Goal: Transaction & Acquisition: Purchase product/service

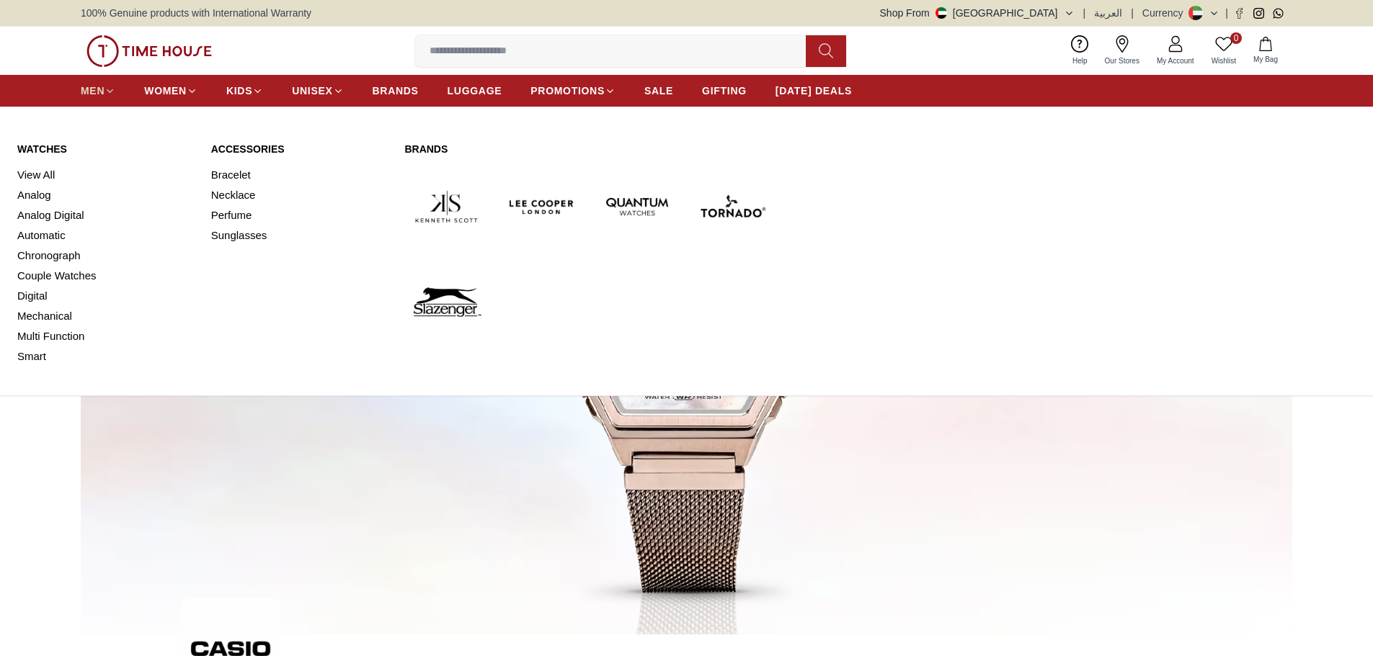
click at [92, 92] on span "MEN" at bounding box center [93, 91] width 24 height 14
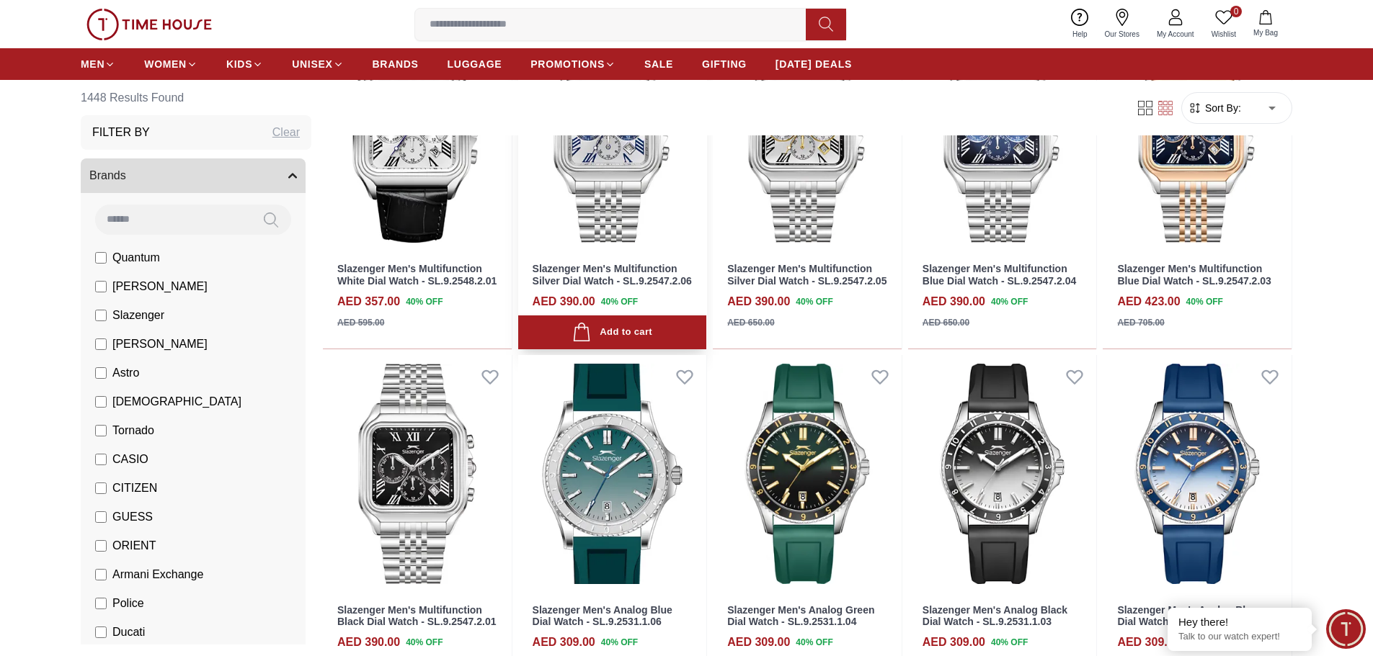
scroll to position [1009, 0]
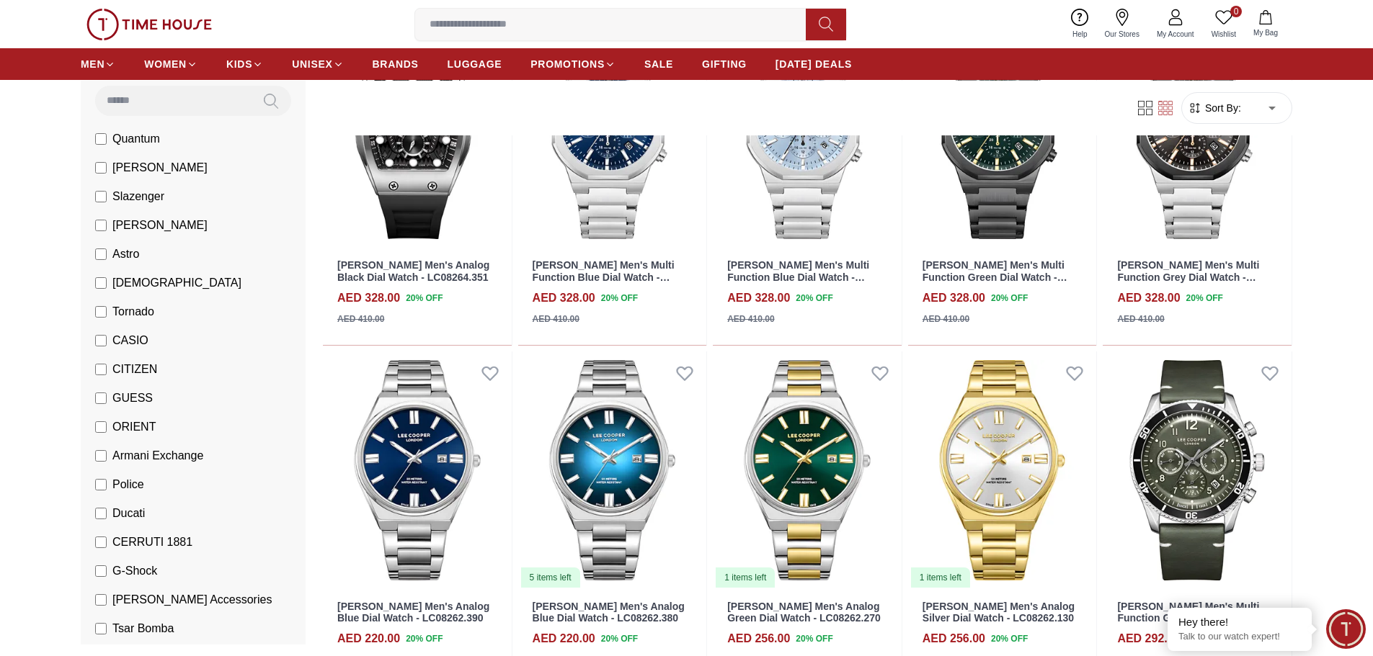
scroll to position [144, 0]
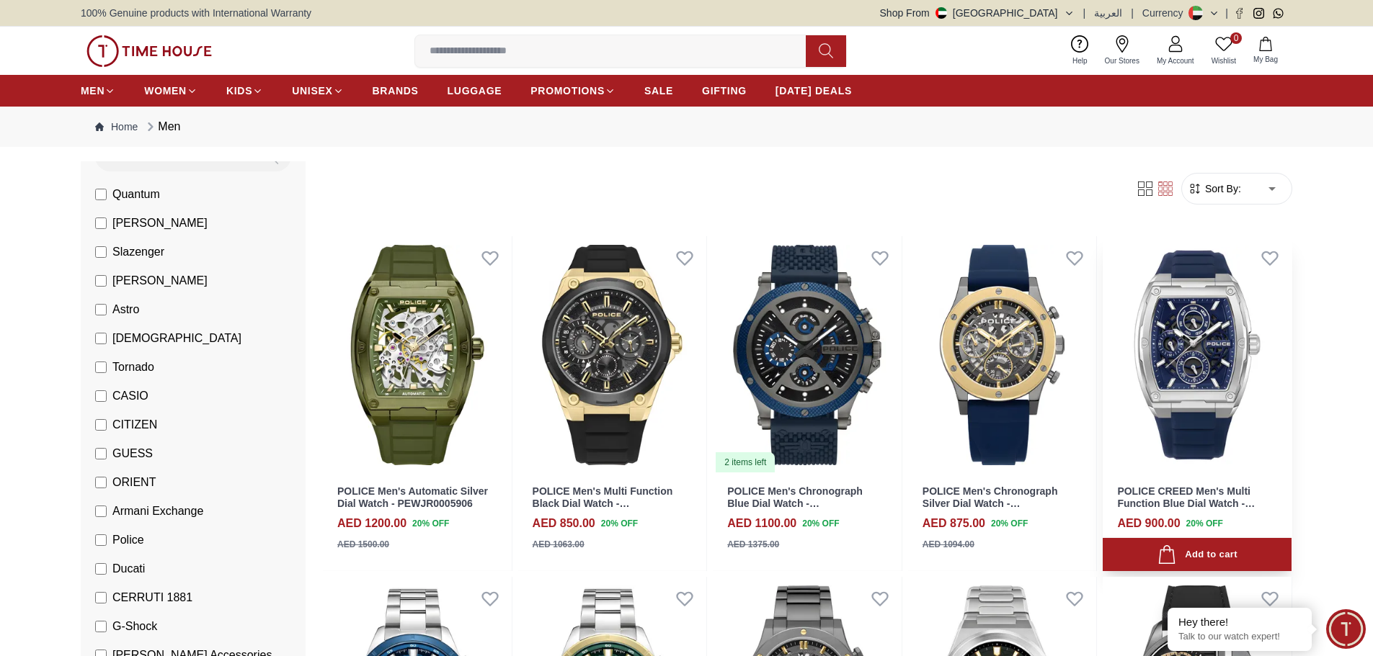
click at [1203, 365] on img at bounding box center [1197, 355] width 189 height 238
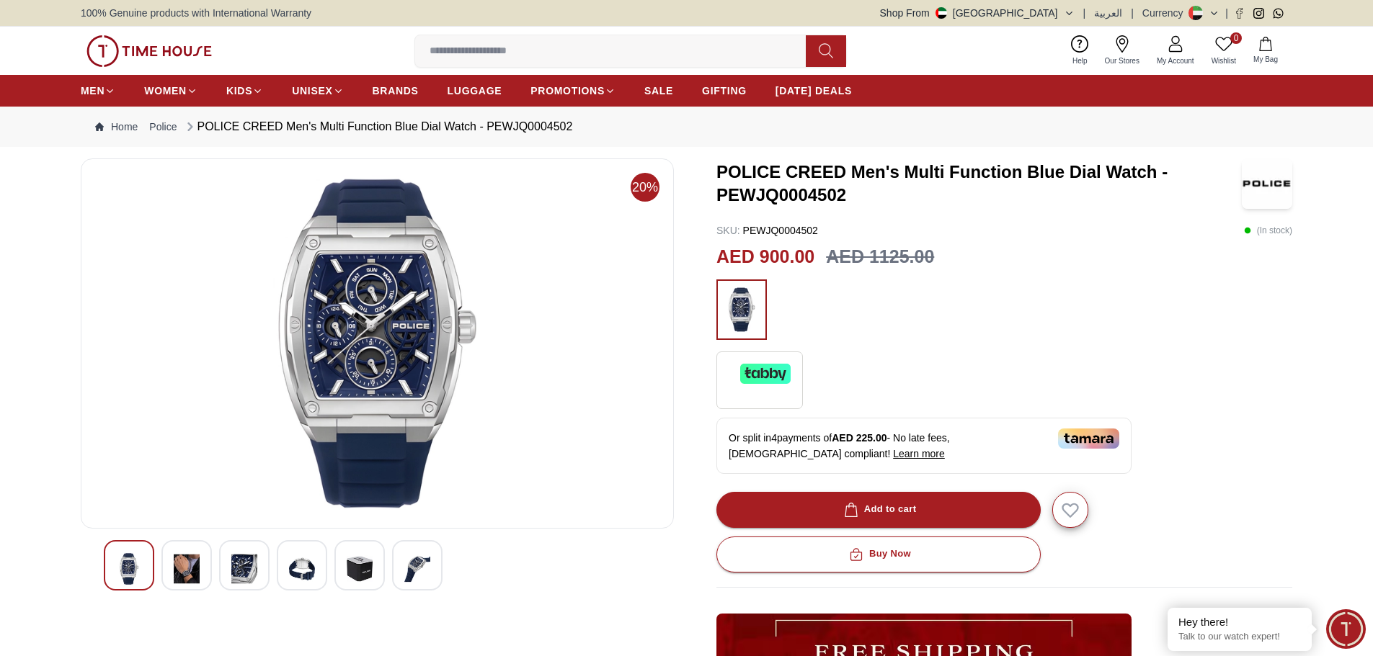
scroll to position [72, 0]
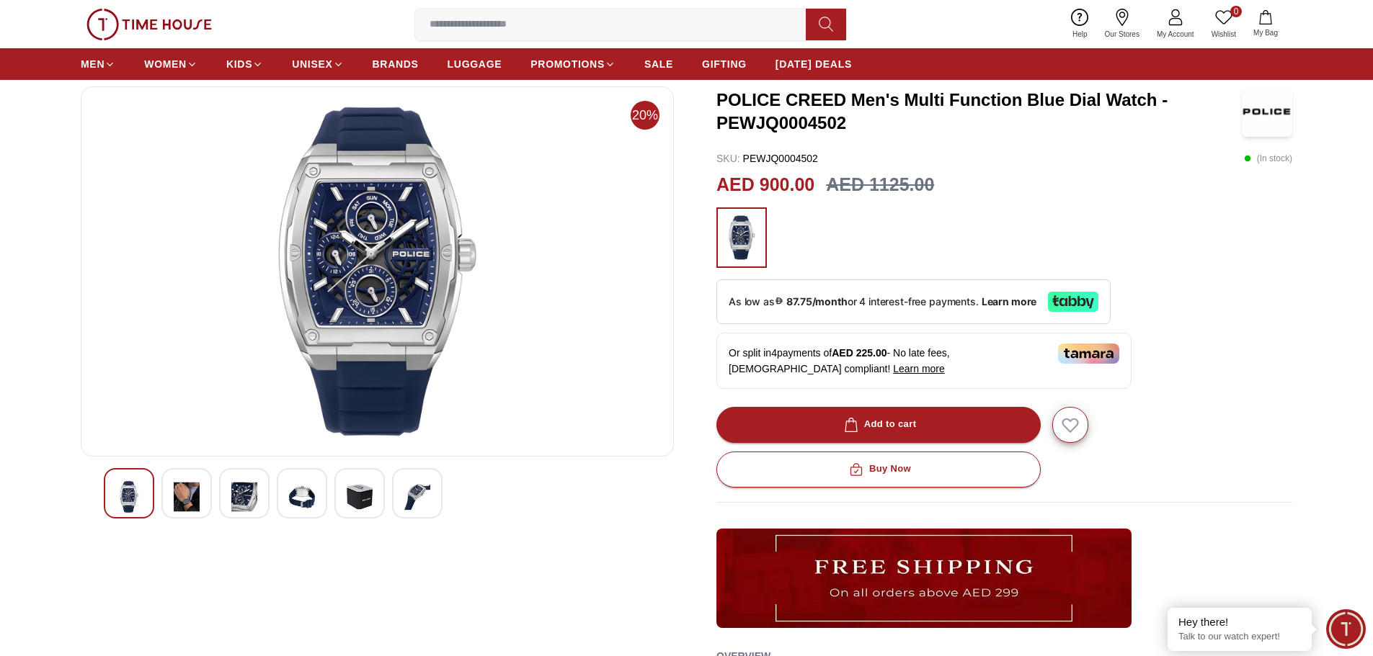
click at [202, 489] on div at bounding box center [186, 493] width 50 height 50
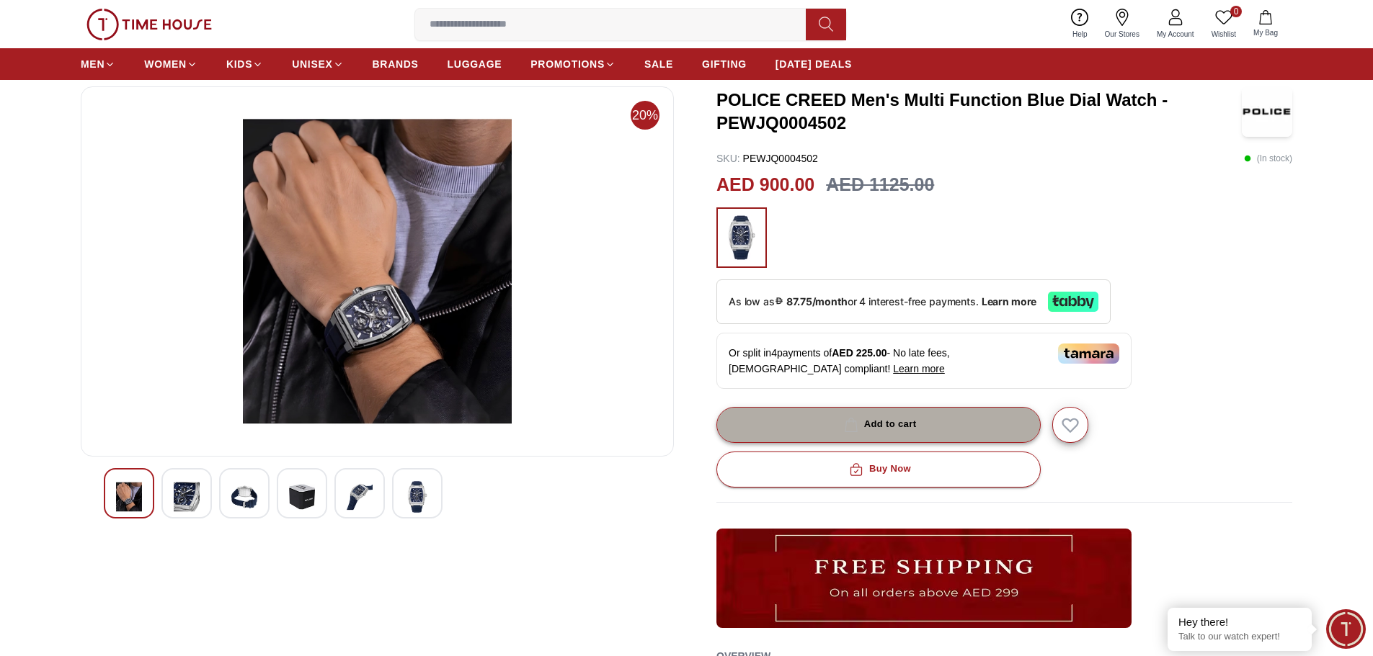
click at [930, 417] on button "Add to cart" at bounding box center [878, 425] width 324 height 36
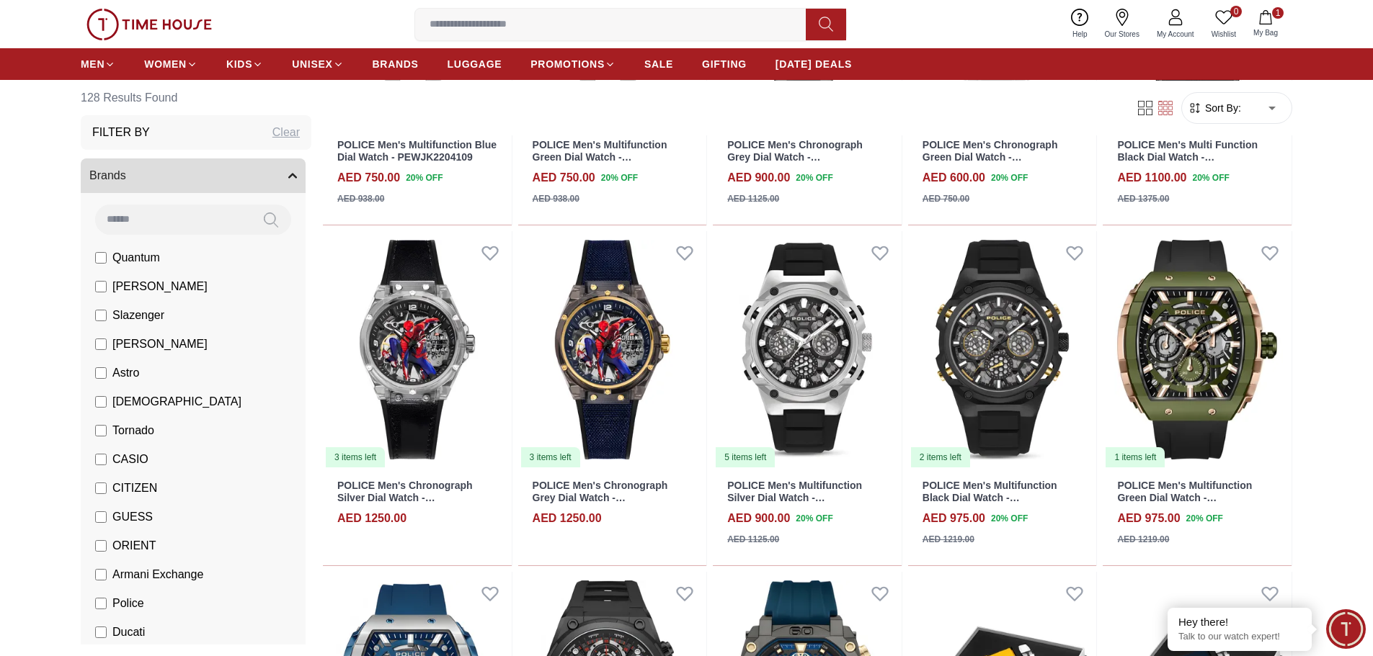
scroll to position [721, 0]
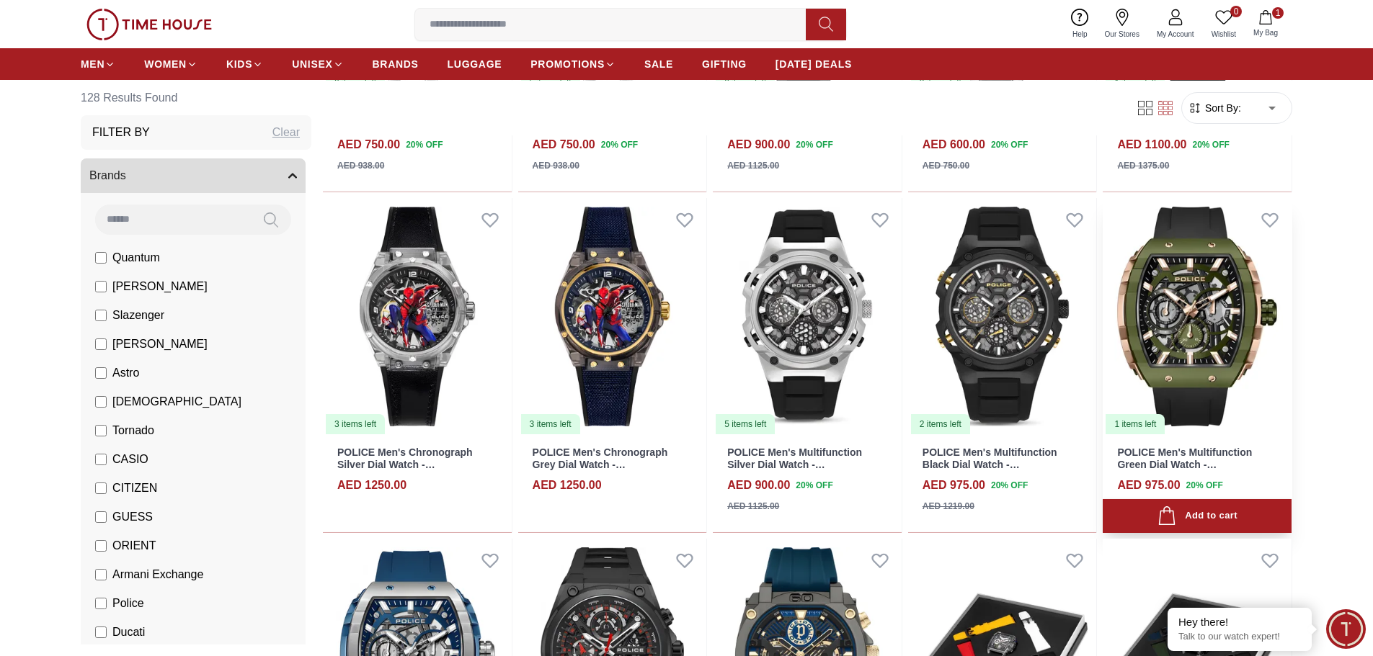
click at [1201, 354] on img at bounding box center [1197, 317] width 189 height 238
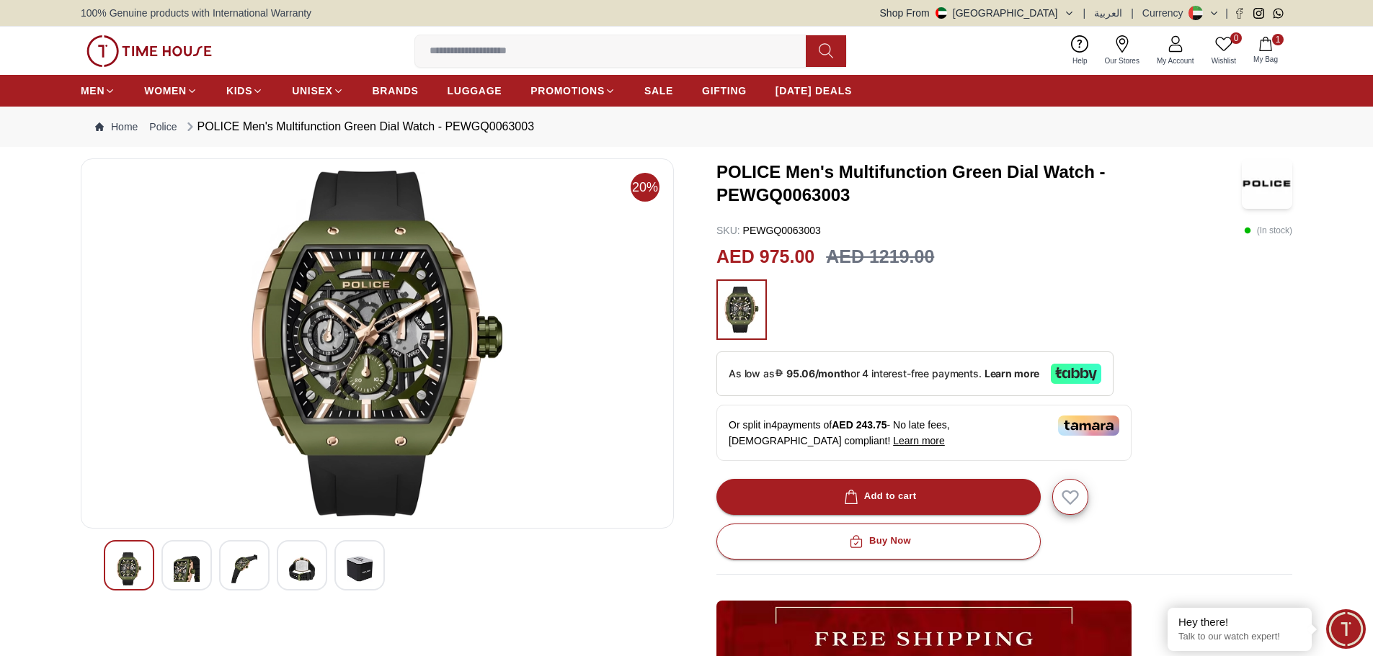
click at [177, 576] on img at bounding box center [187, 569] width 26 height 33
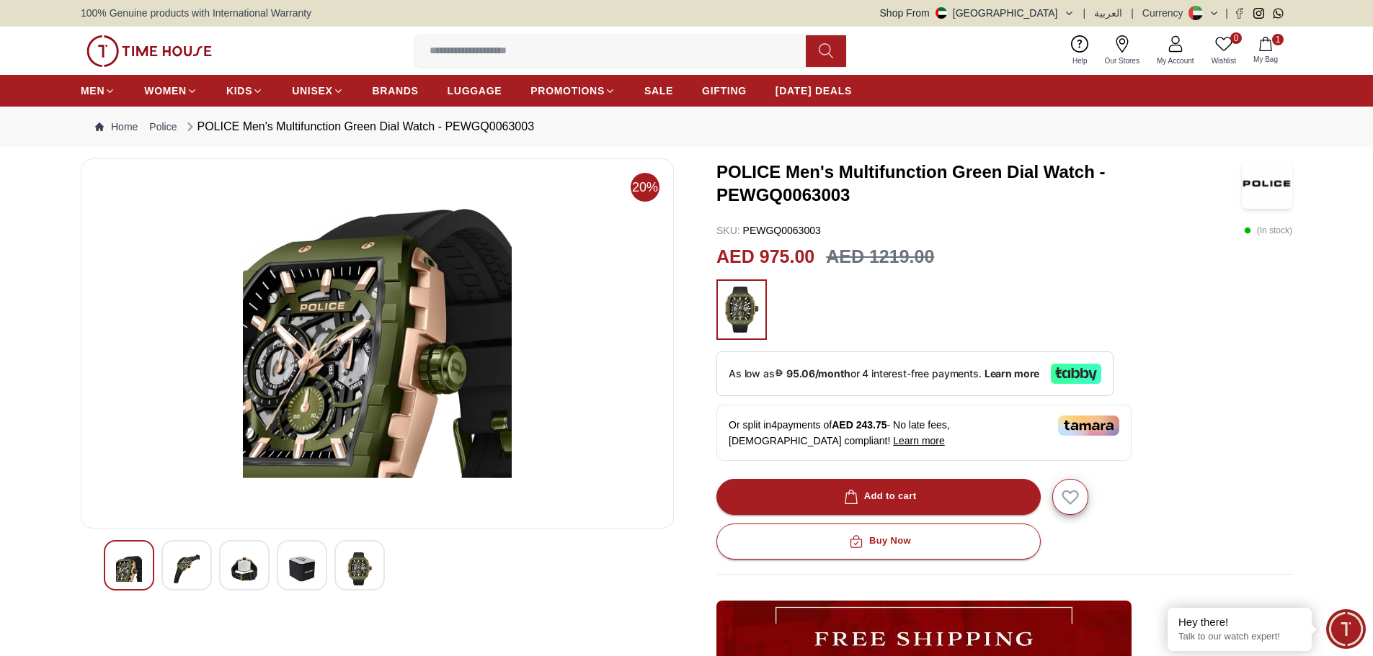
click at [264, 557] on div at bounding box center [244, 565] width 50 height 50
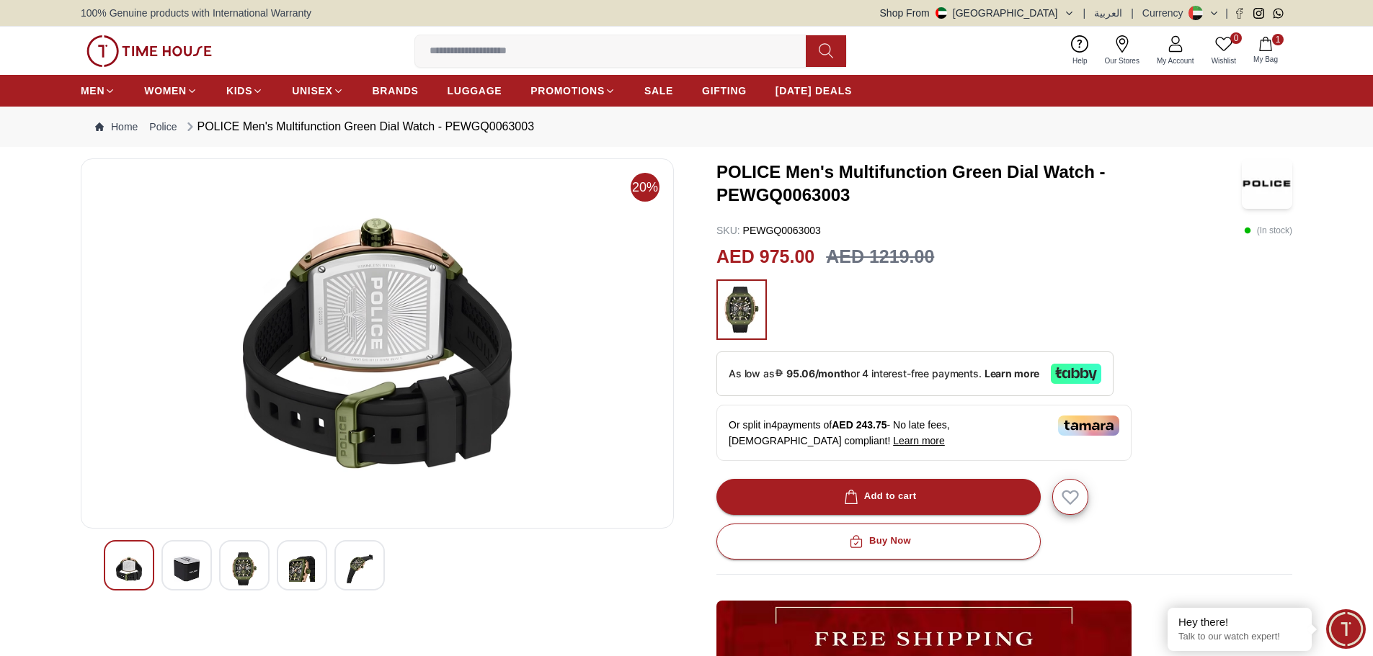
click at [314, 553] on img at bounding box center [302, 569] width 26 height 33
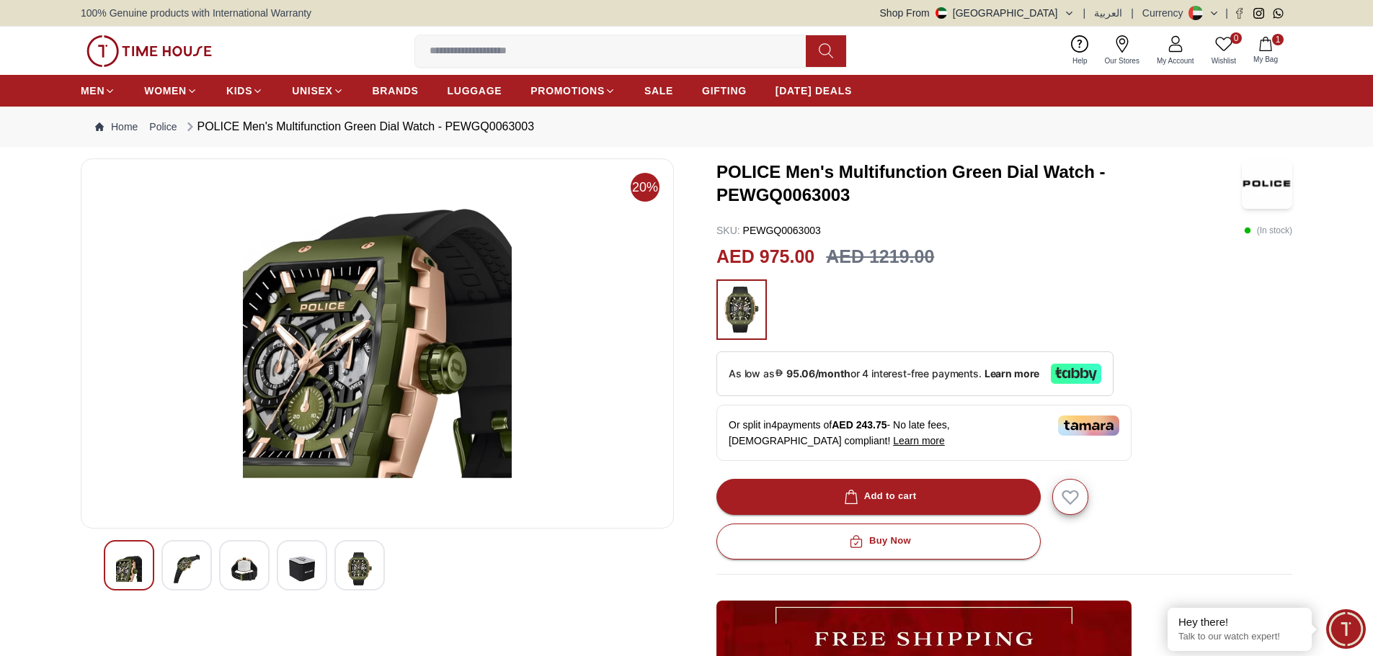
click at [383, 564] on div at bounding box center [359, 565] width 50 height 50
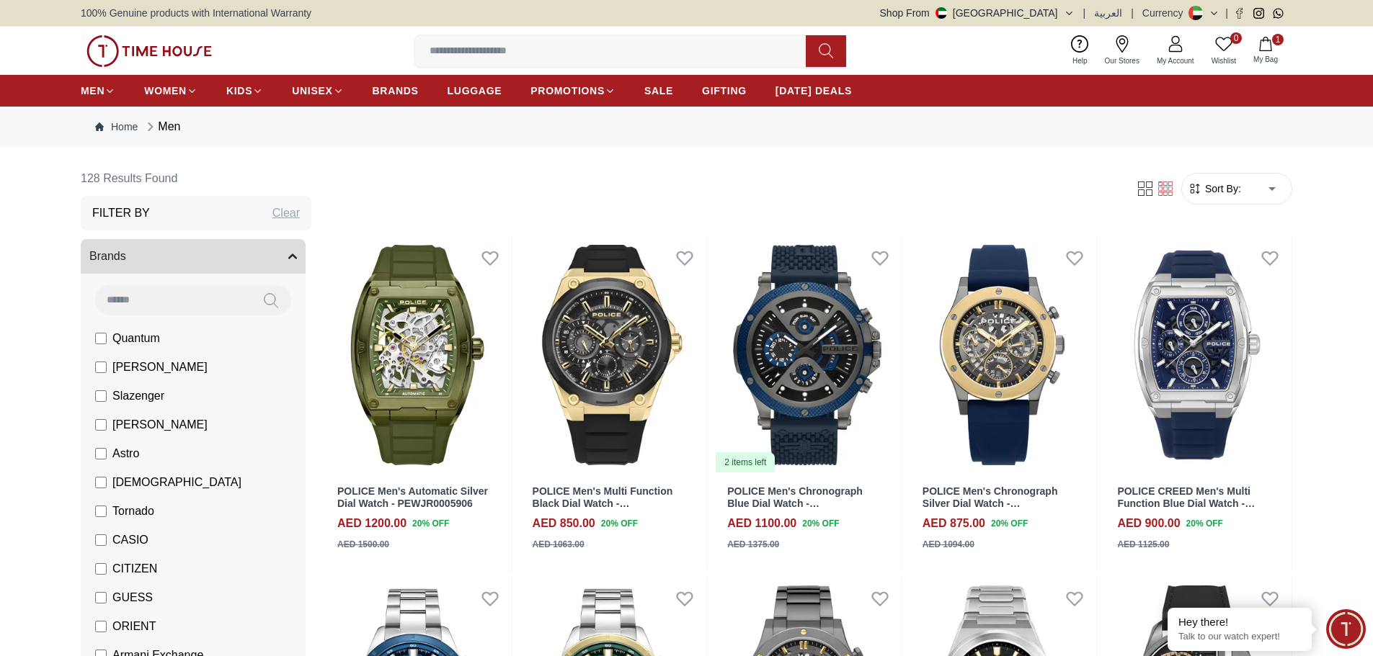
scroll to position [721, 0]
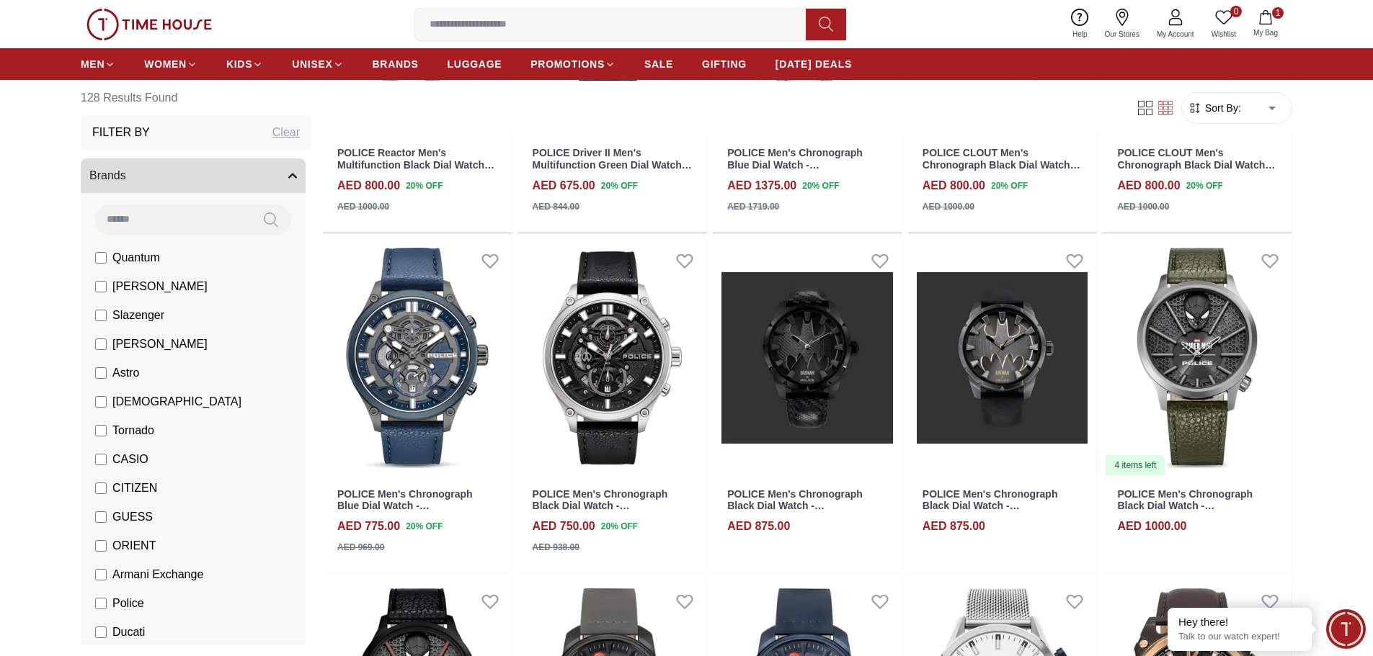
scroll to position [2090, 0]
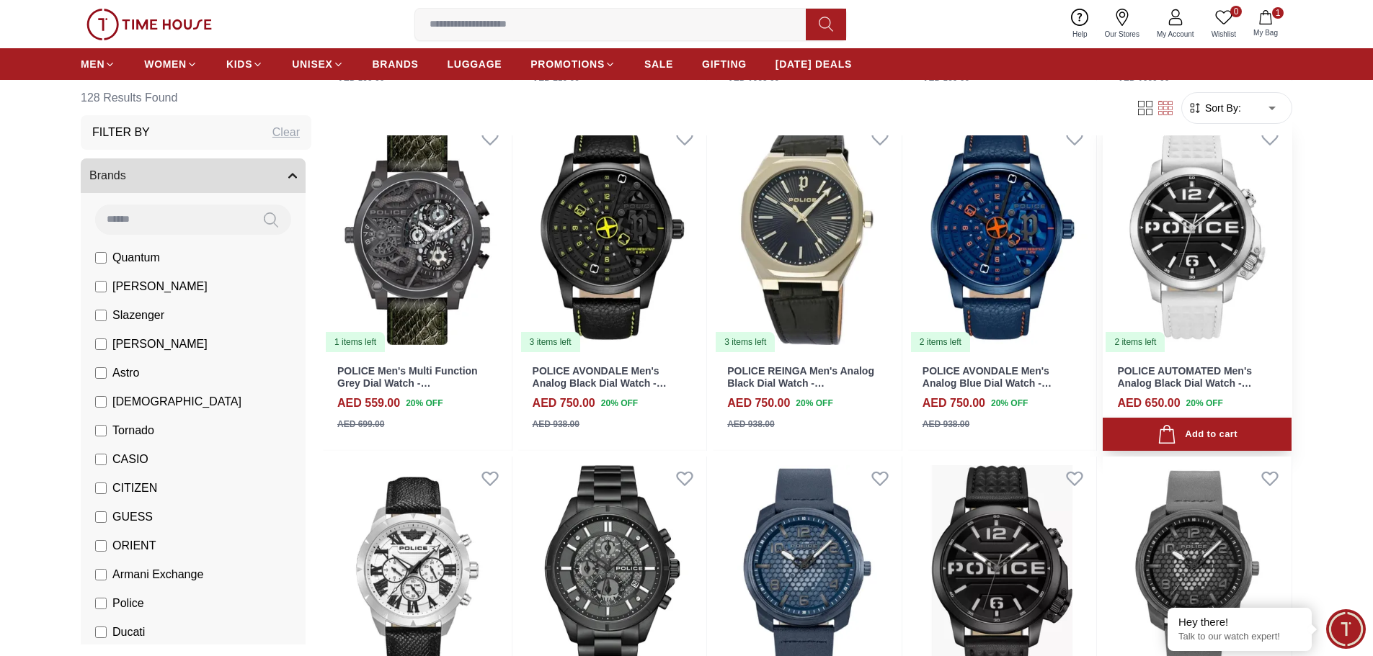
scroll to position [3603, 0]
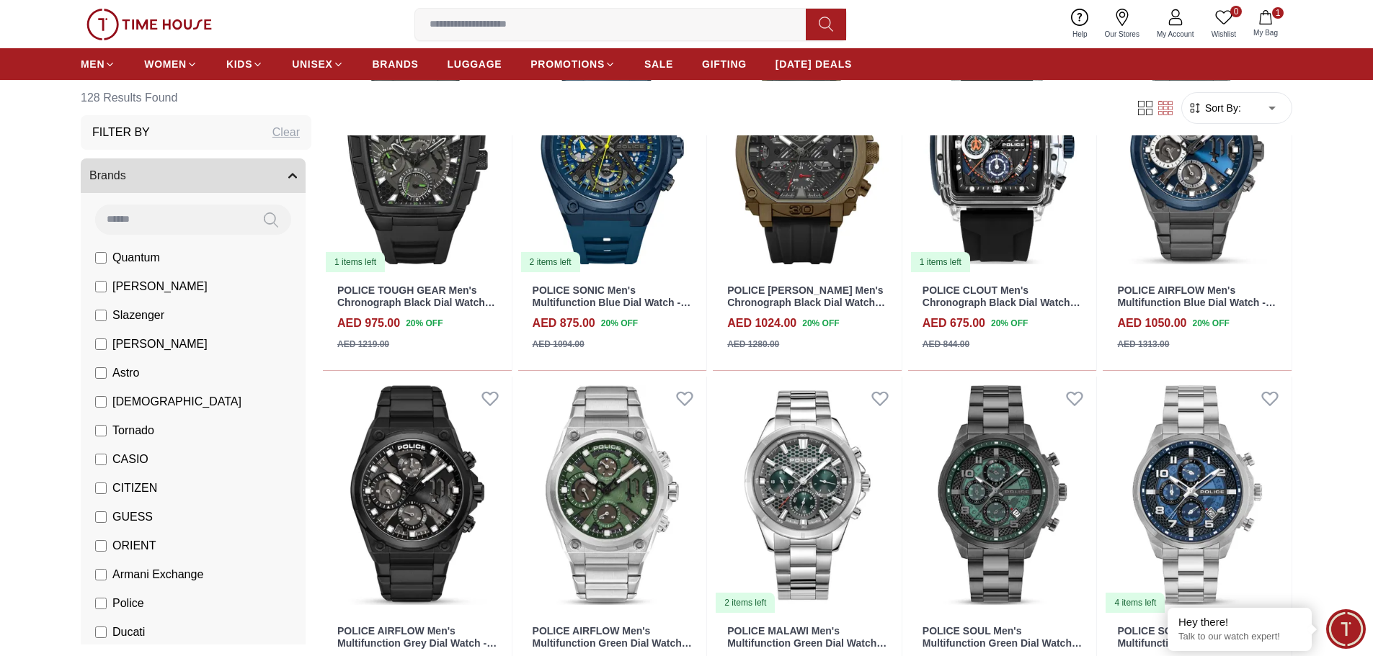
scroll to position [5116, 0]
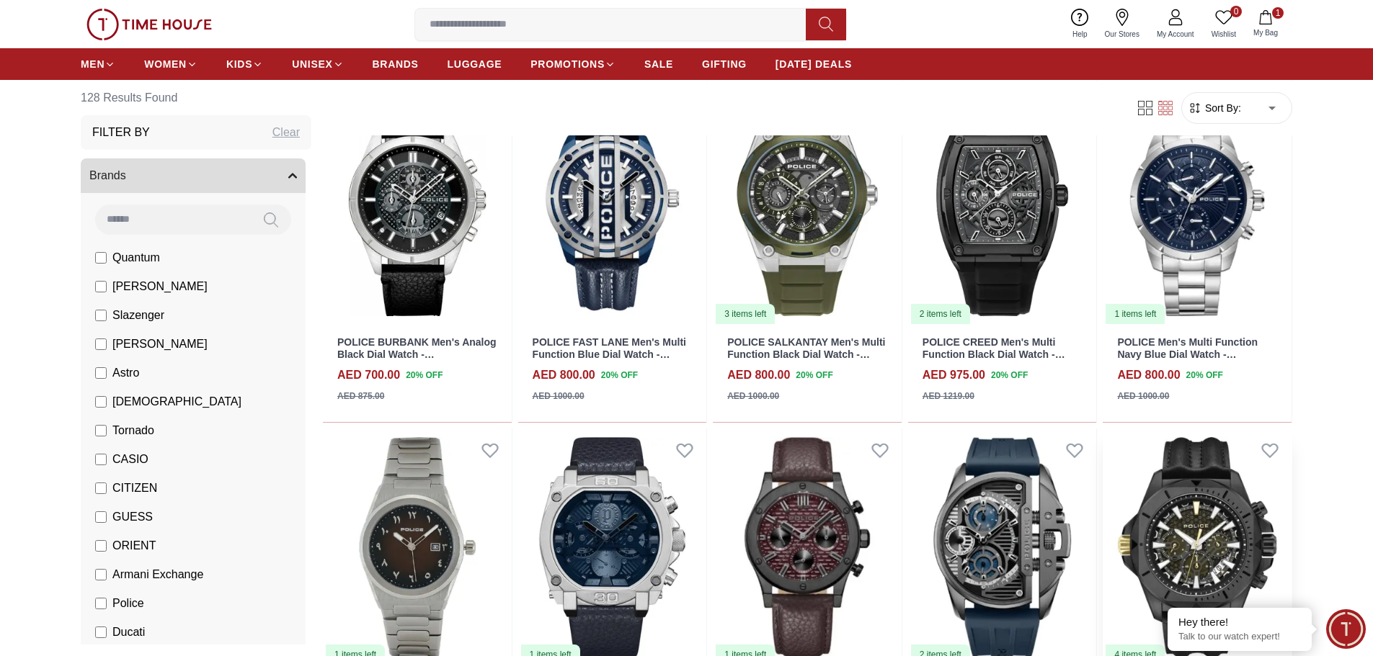
scroll to position [6341, 0]
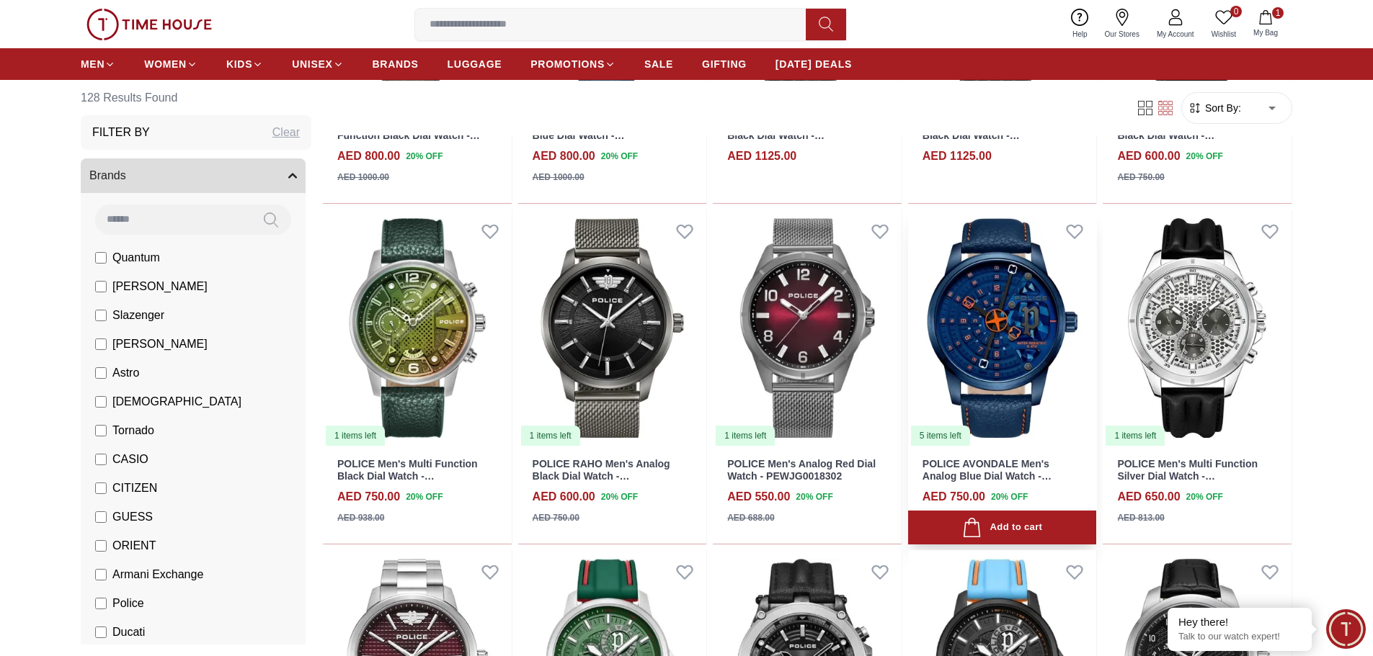
scroll to position [7206, 0]
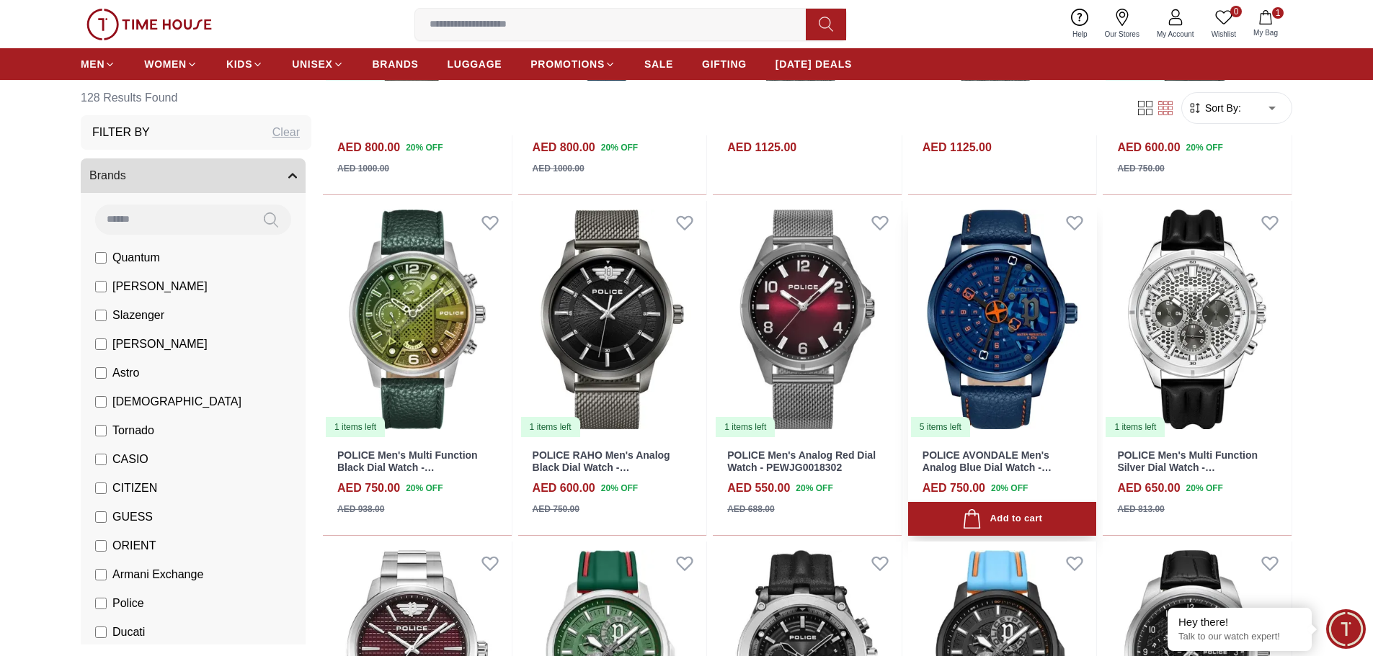
click at [1035, 368] on img at bounding box center [1002, 320] width 189 height 238
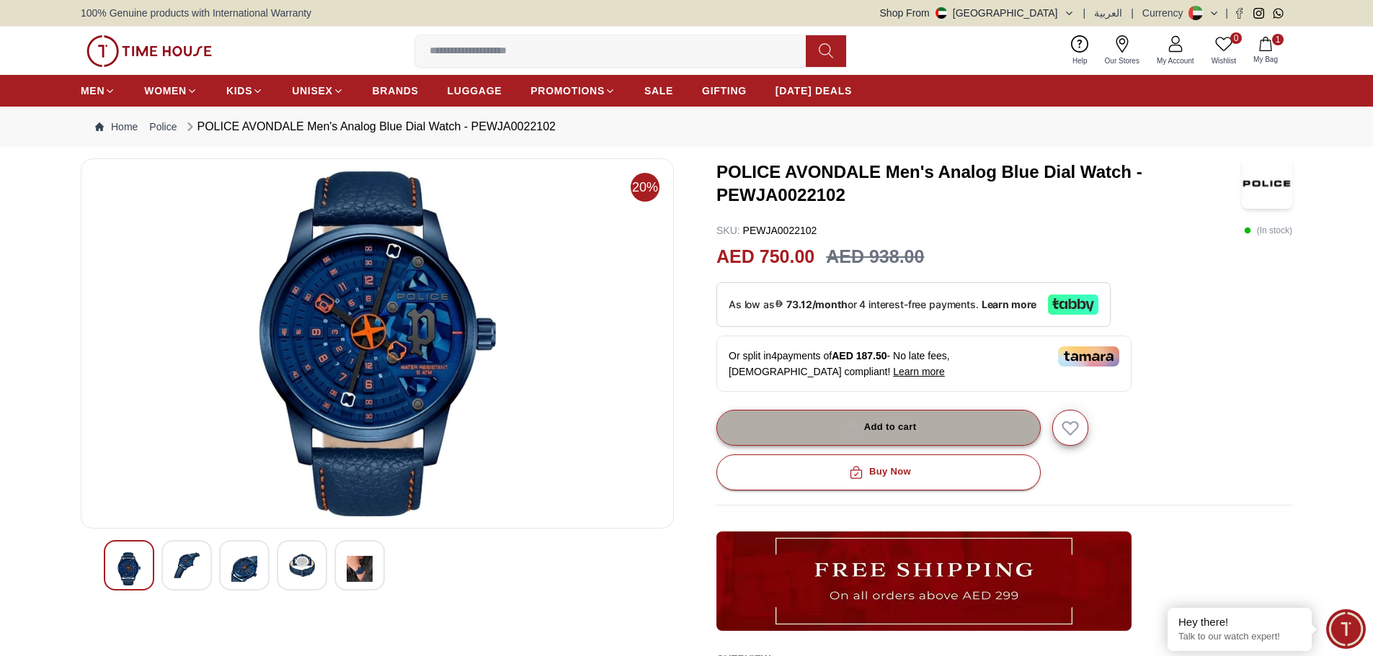
click at [883, 425] on div "Add to cart" at bounding box center [879, 427] width 76 height 17
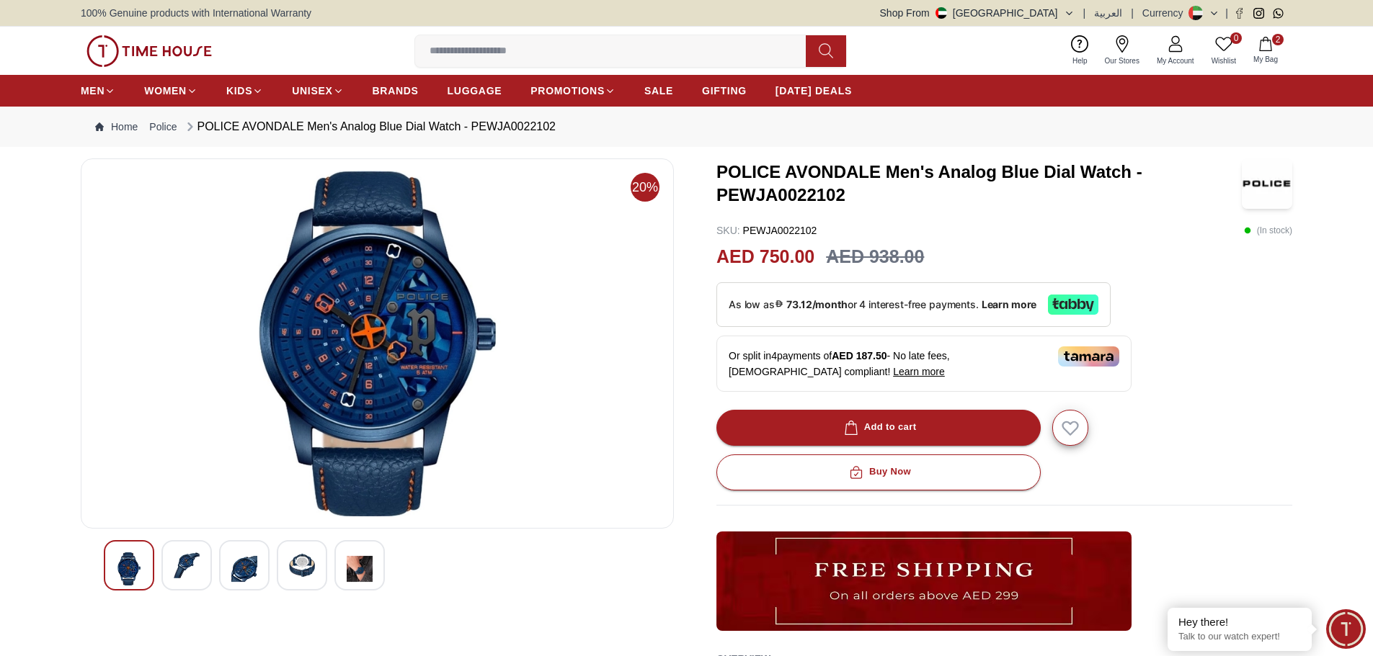
click at [197, 551] on div at bounding box center [186, 565] width 50 height 50
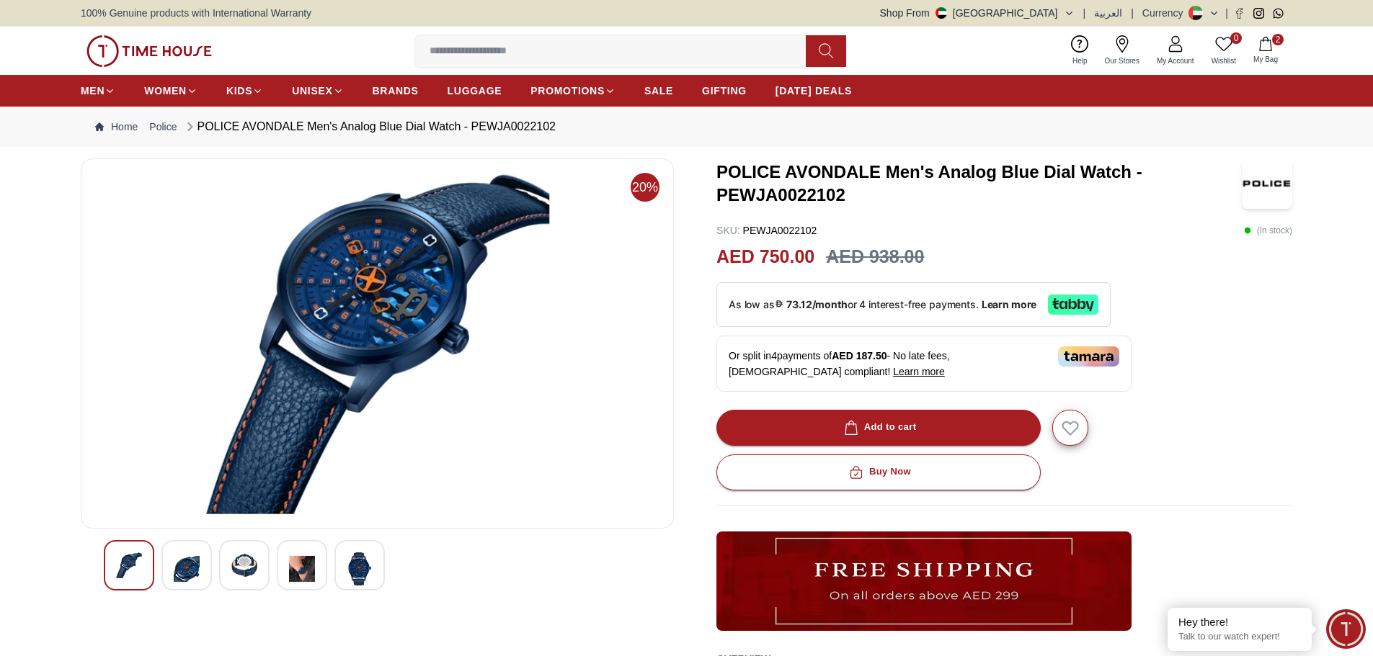
click at [249, 564] on img at bounding box center [244, 566] width 26 height 26
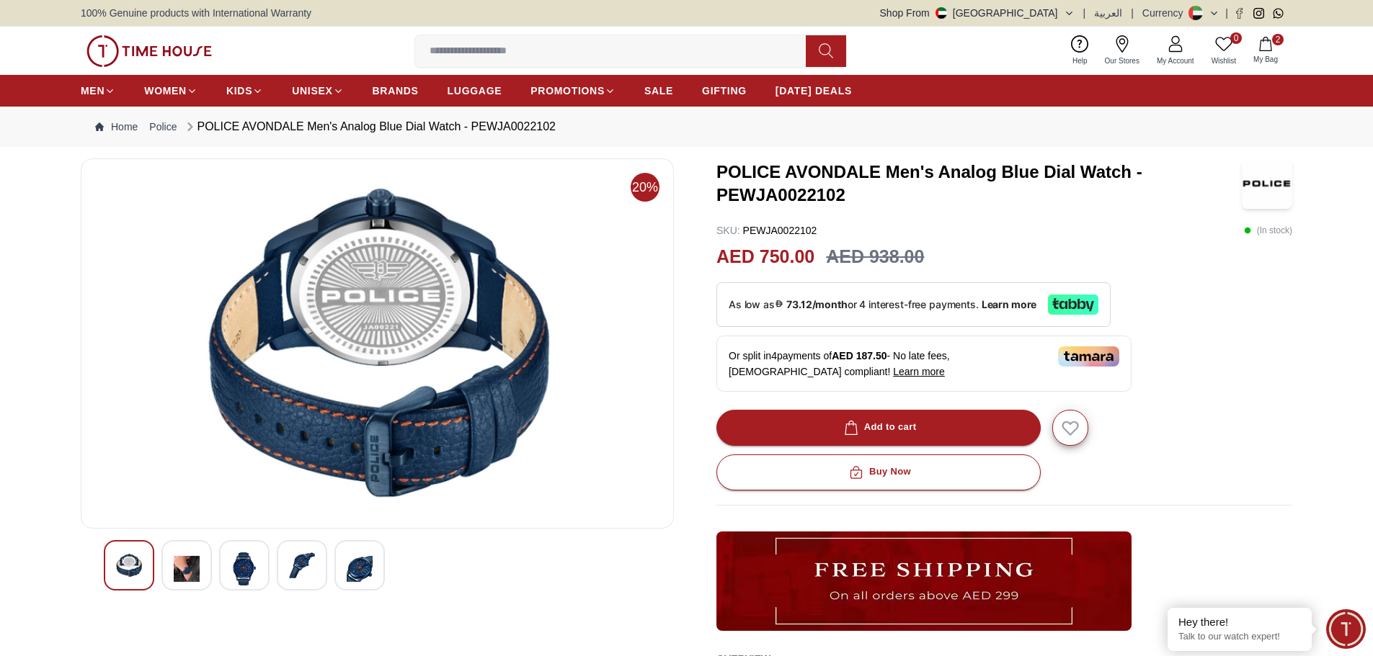
click at [313, 563] on img at bounding box center [302, 566] width 26 height 26
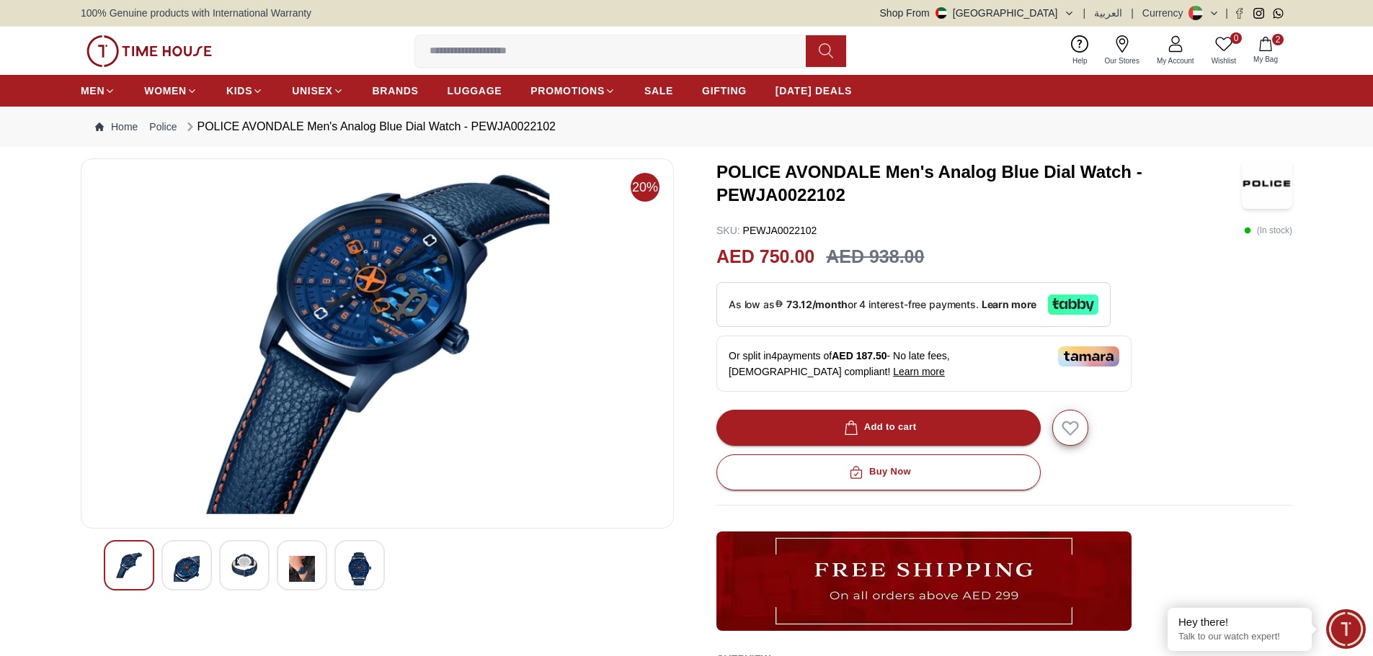
click at [352, 561] on img at bounding box center [360, 569] width 26 height 33
